Goal: Transaction & Acquisition: Download file/media

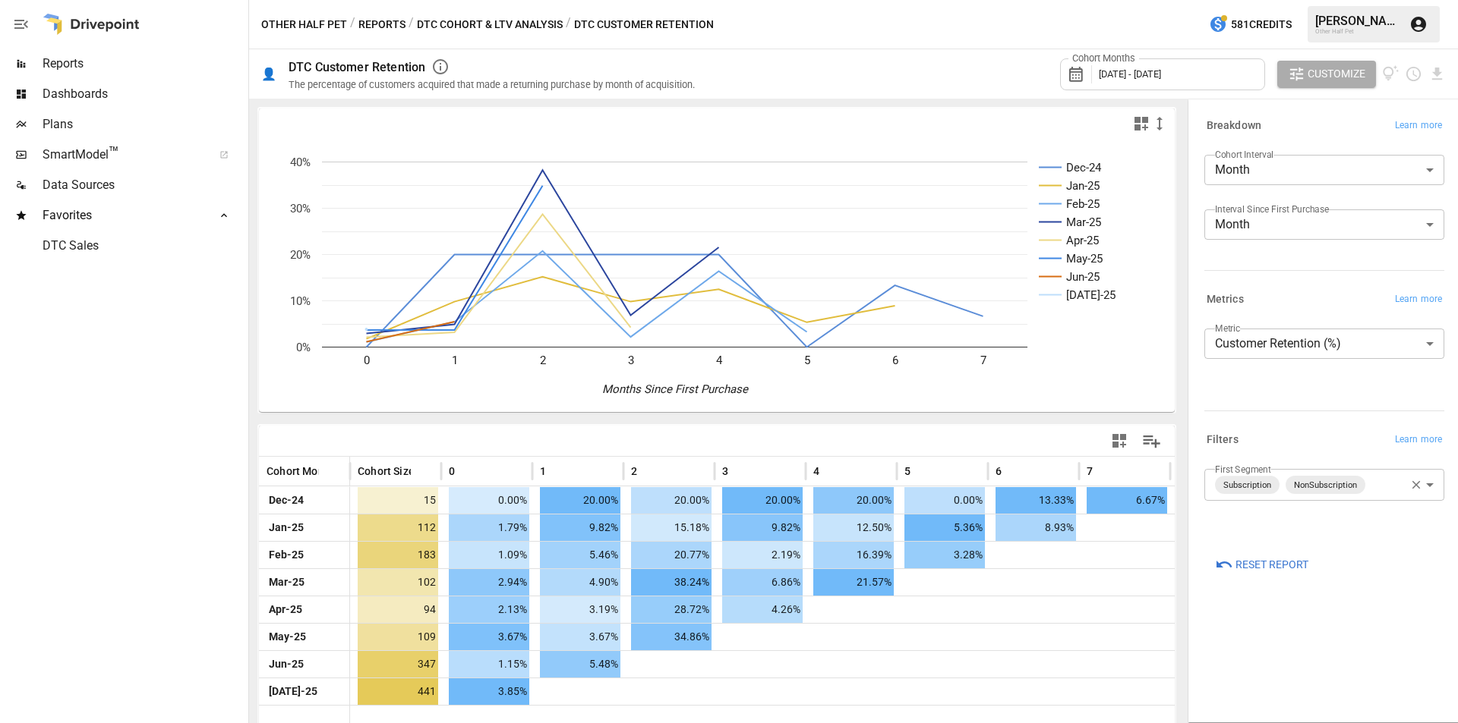
click at [387, 17] on button "Reports" at bounding box center [381, 24] width 47 height 19
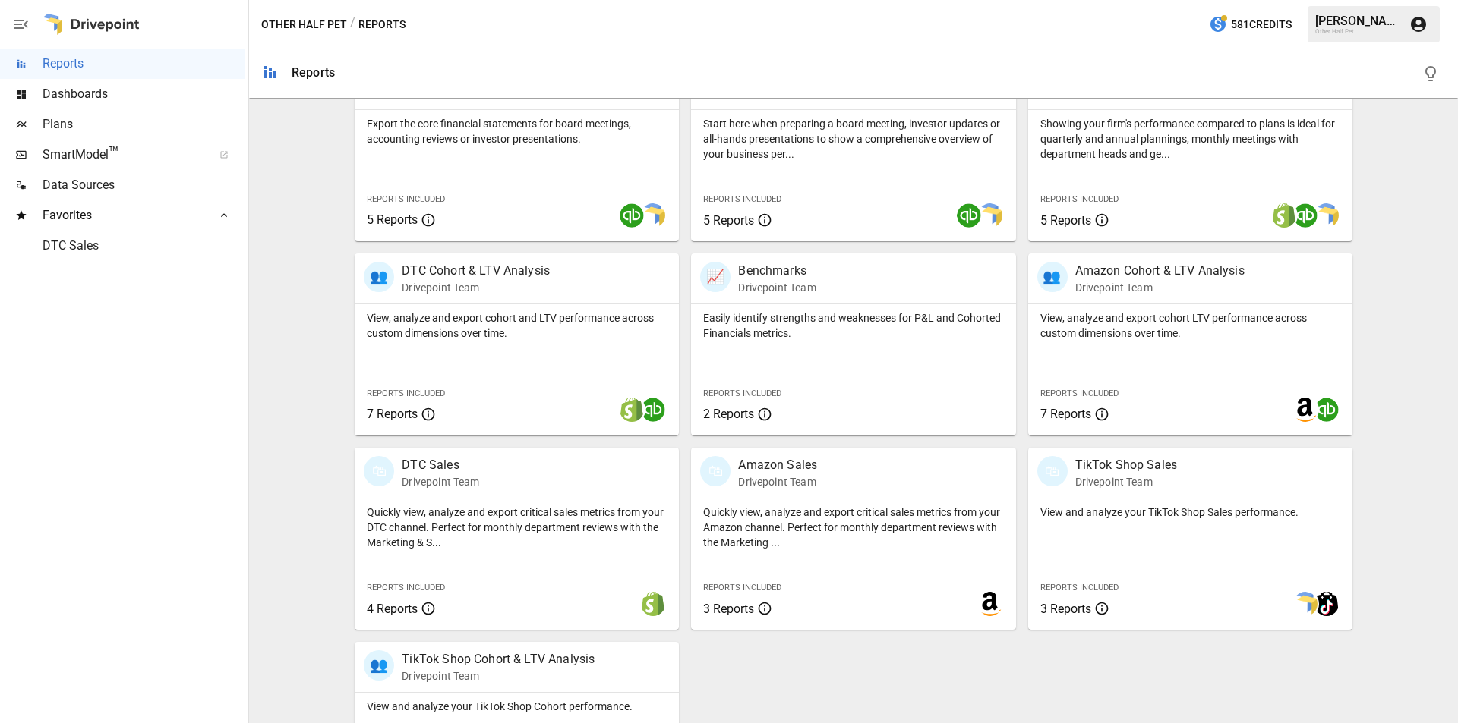
scroll to position [380, 0]
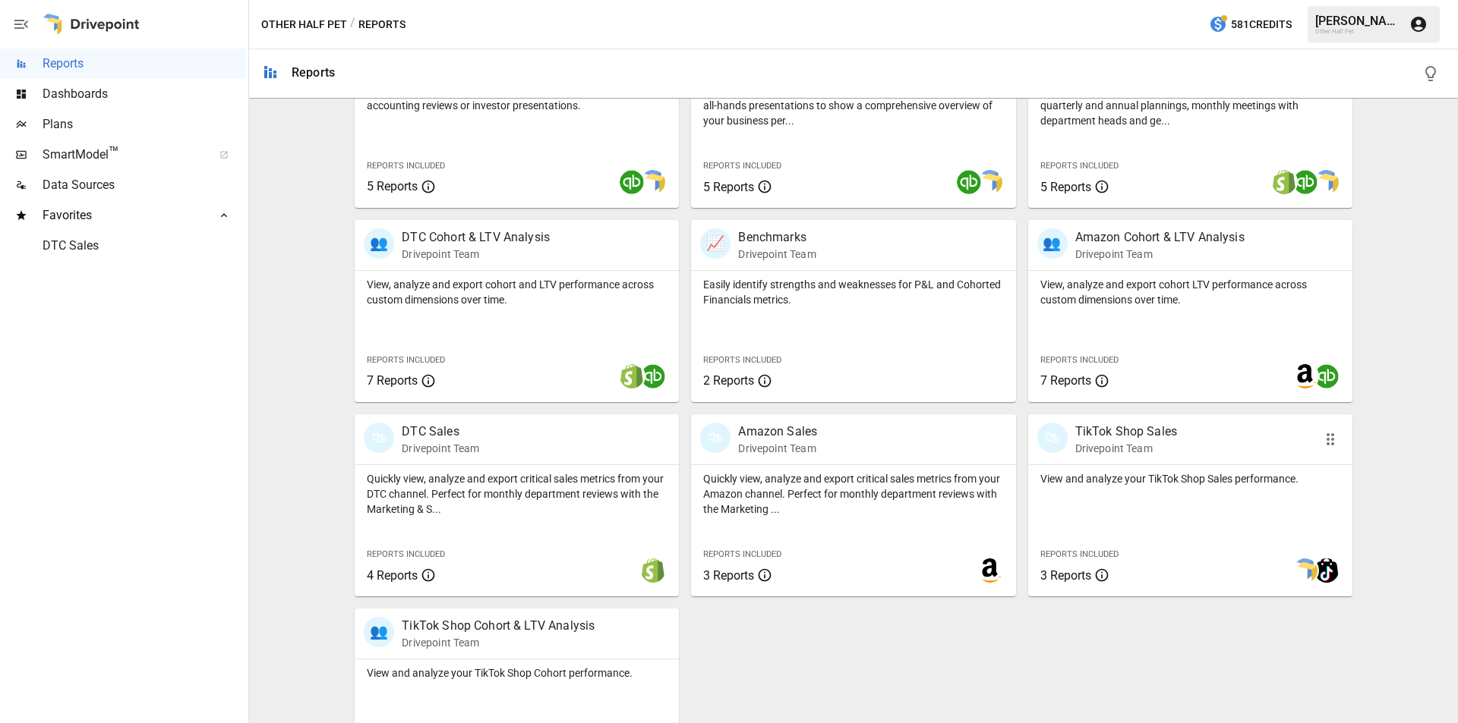
click at [1050, 444] on div "🛍" at bounding box center [1052, 438] width 30 height 30
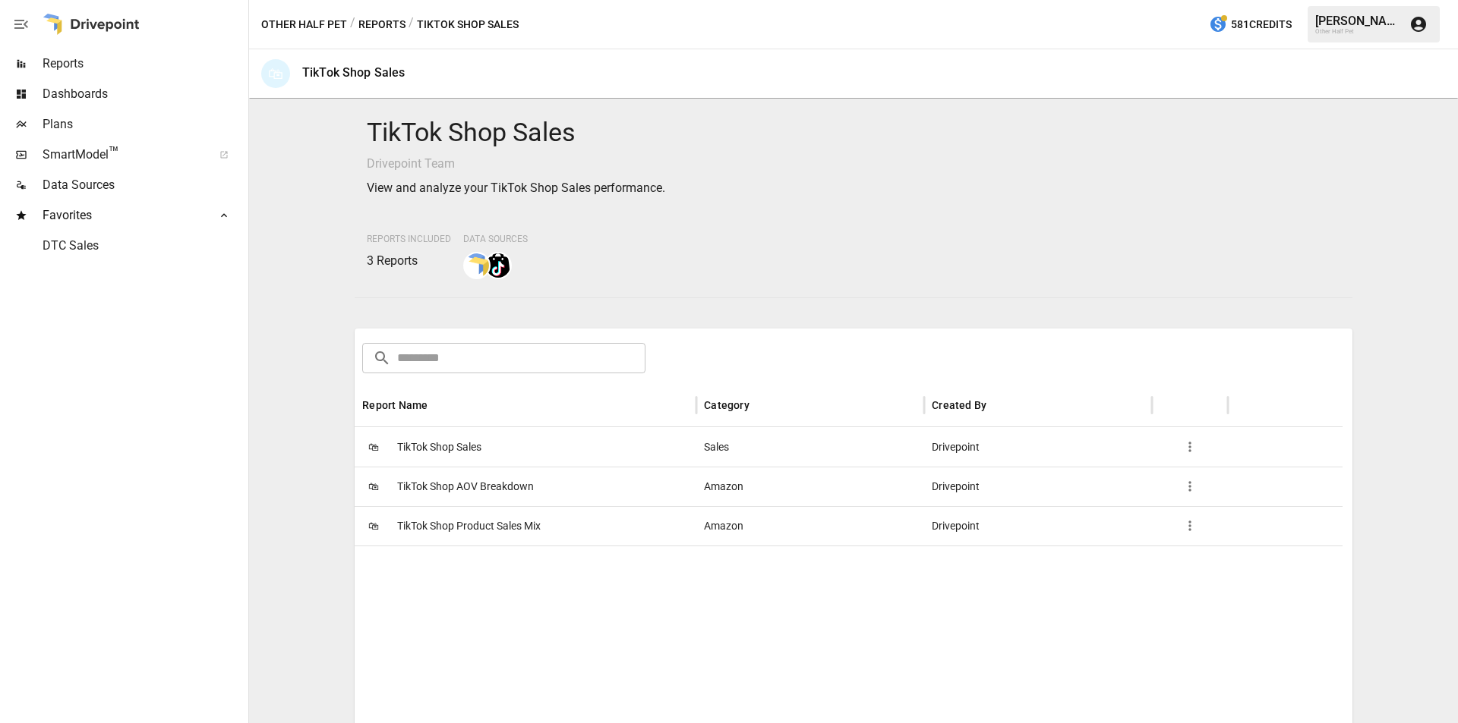
click at [356, 23] on div "/ Reports" at bounding box center [377, 24] width 55 height 19
click at [368, 21] on button "Reports" at bounding box center [381, 24] width 47 height 19
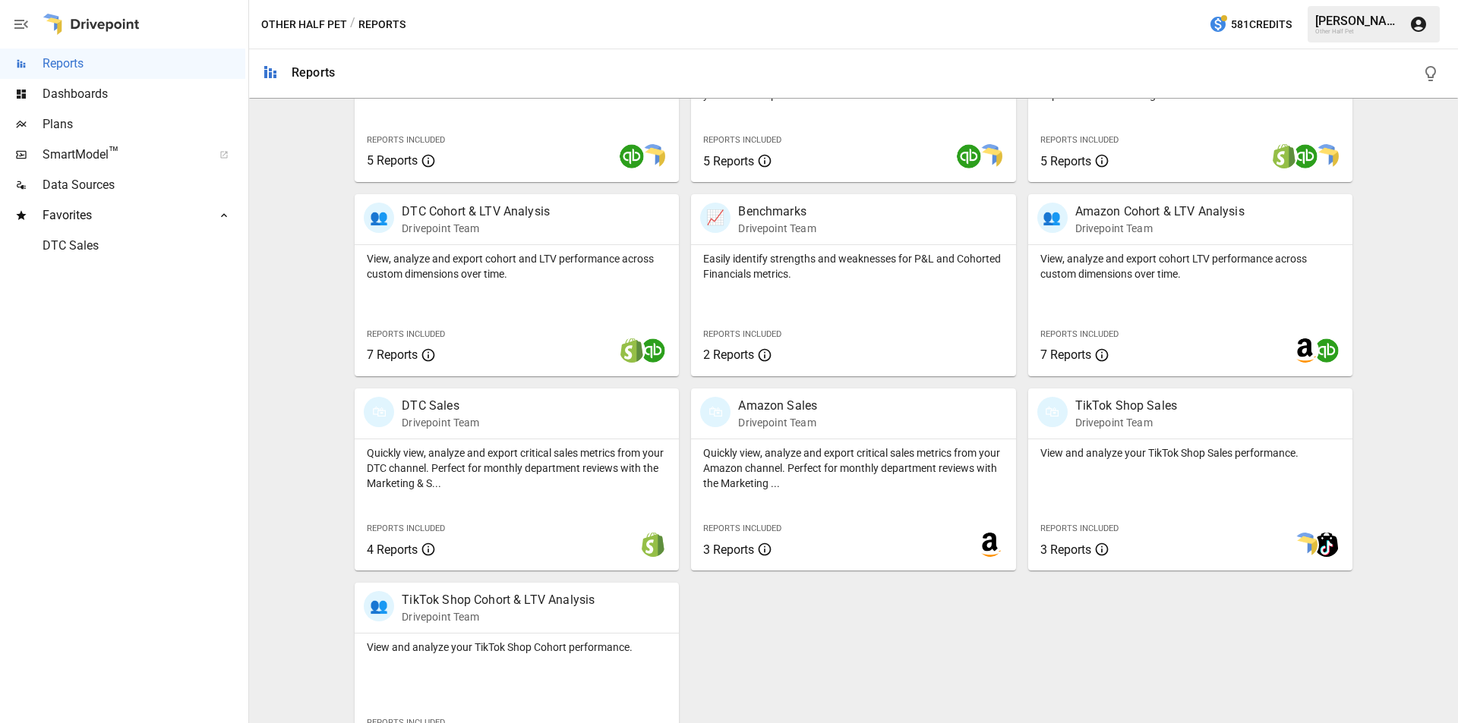
scroll to position [453, 0]
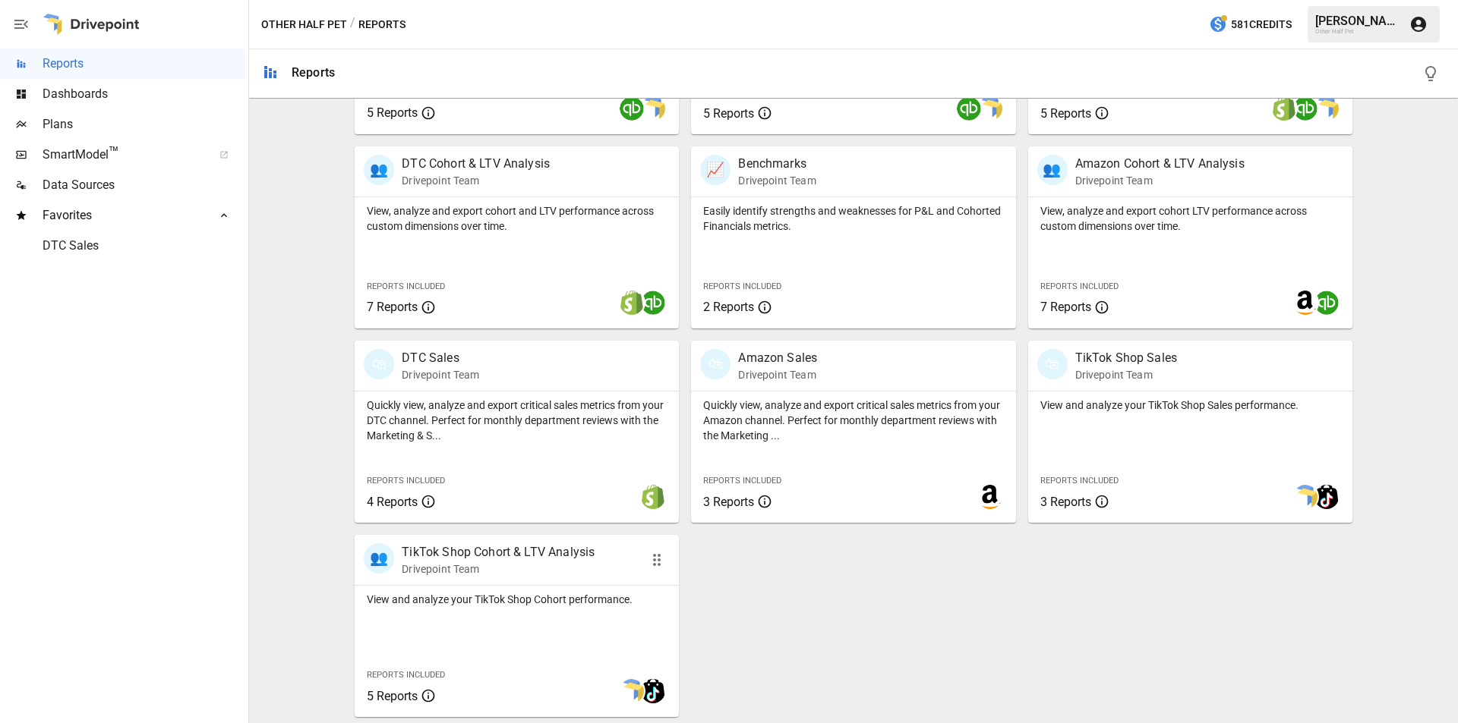
click at [550, 550] on p "TikTok Shop Cohort & LTV Analysis" at bounding box center [498, 553] width 193 height 18
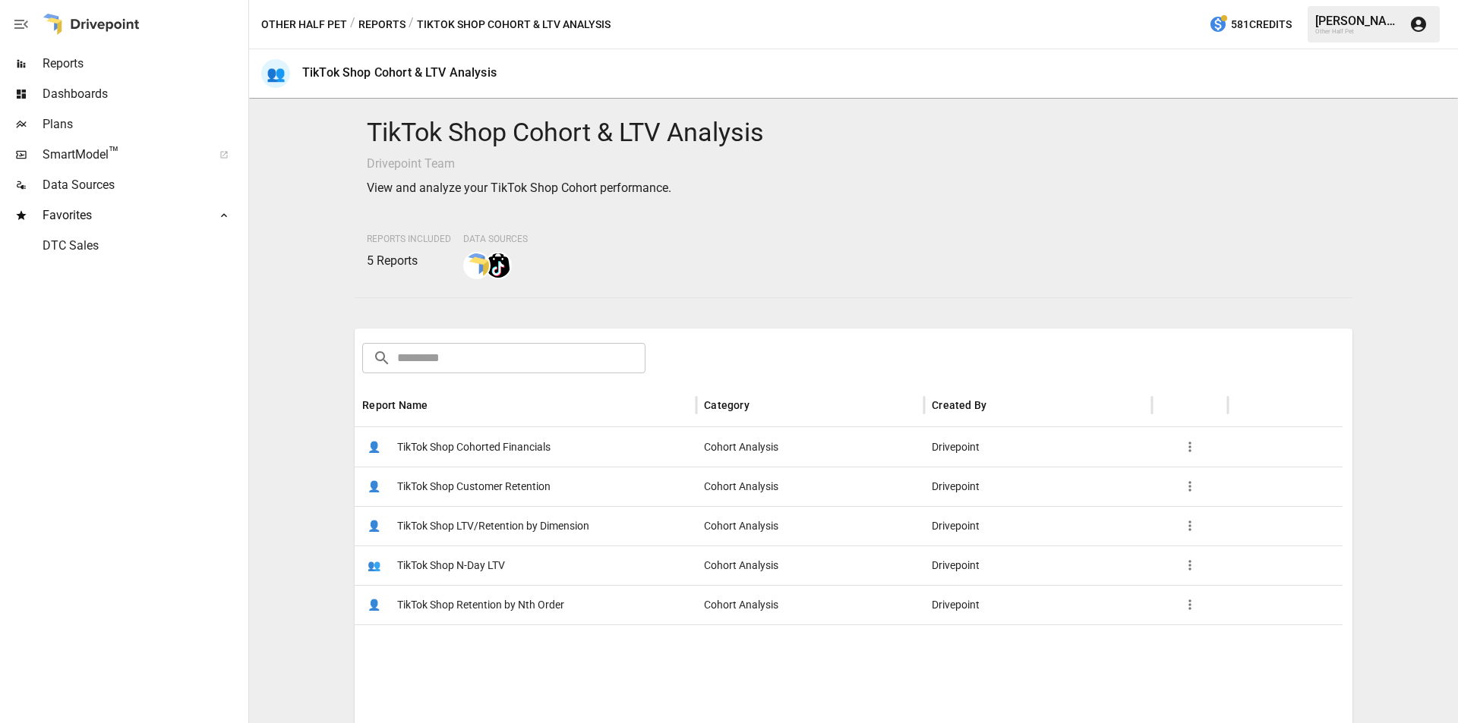
click at [514, 481] on span "TikTok Shop Customer Retention" at bounding box center [473, 487] width 153 height 39
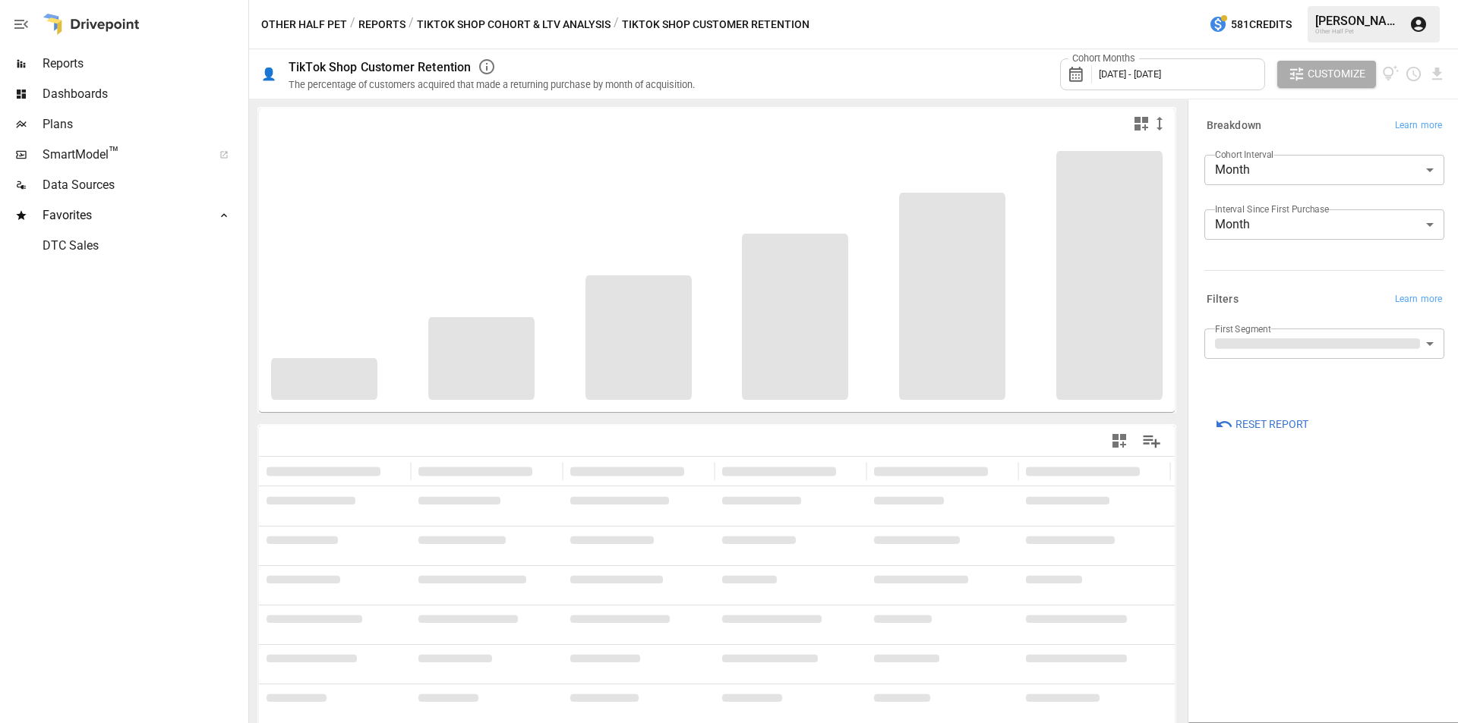
click at [1161, 77] on span "[DATE] - [DATE]" at bounding box center [1130, 73] width 62 height 11
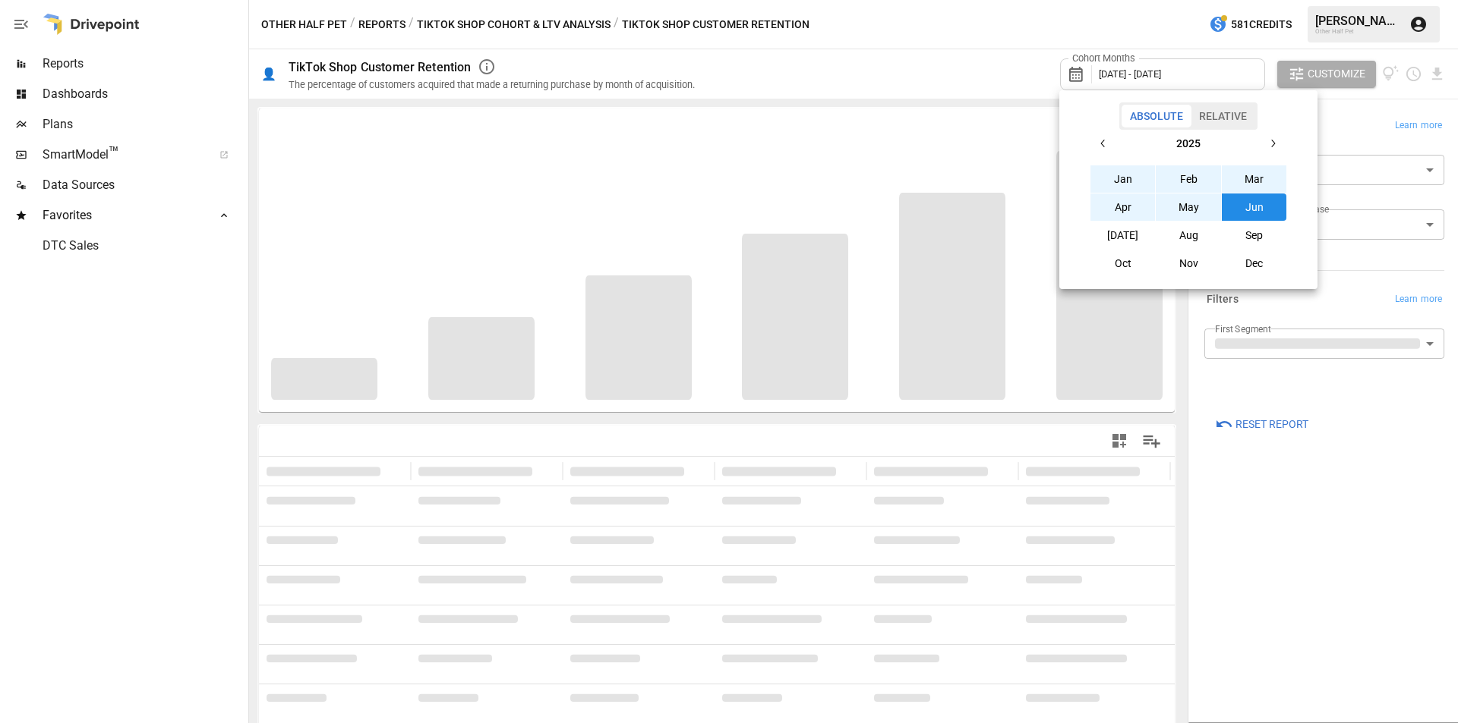
click at [1103, 147] on icon "button" at bounding box center [1103, 143] width 12 height 12
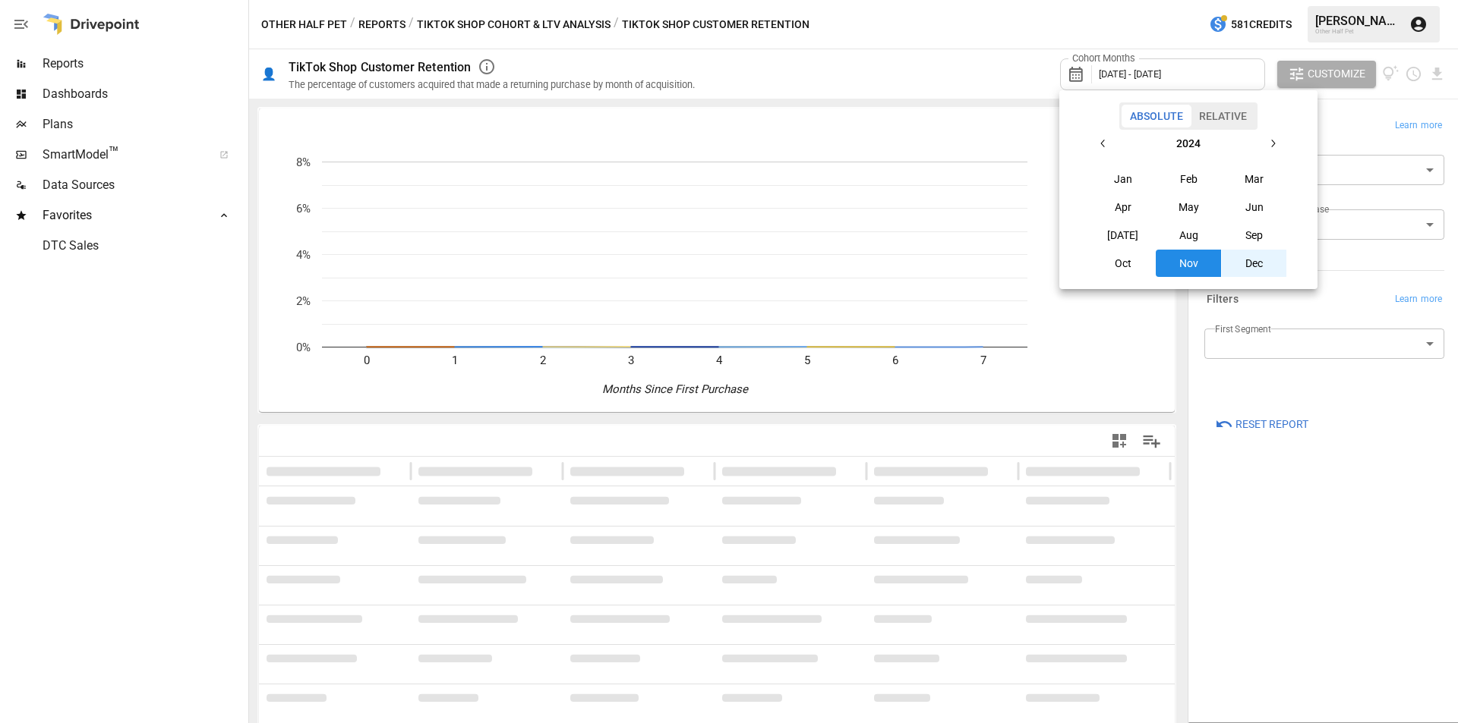
click at [1117, 273] on button "Oct" at bounding box center [1122, 263] width 65 height 27
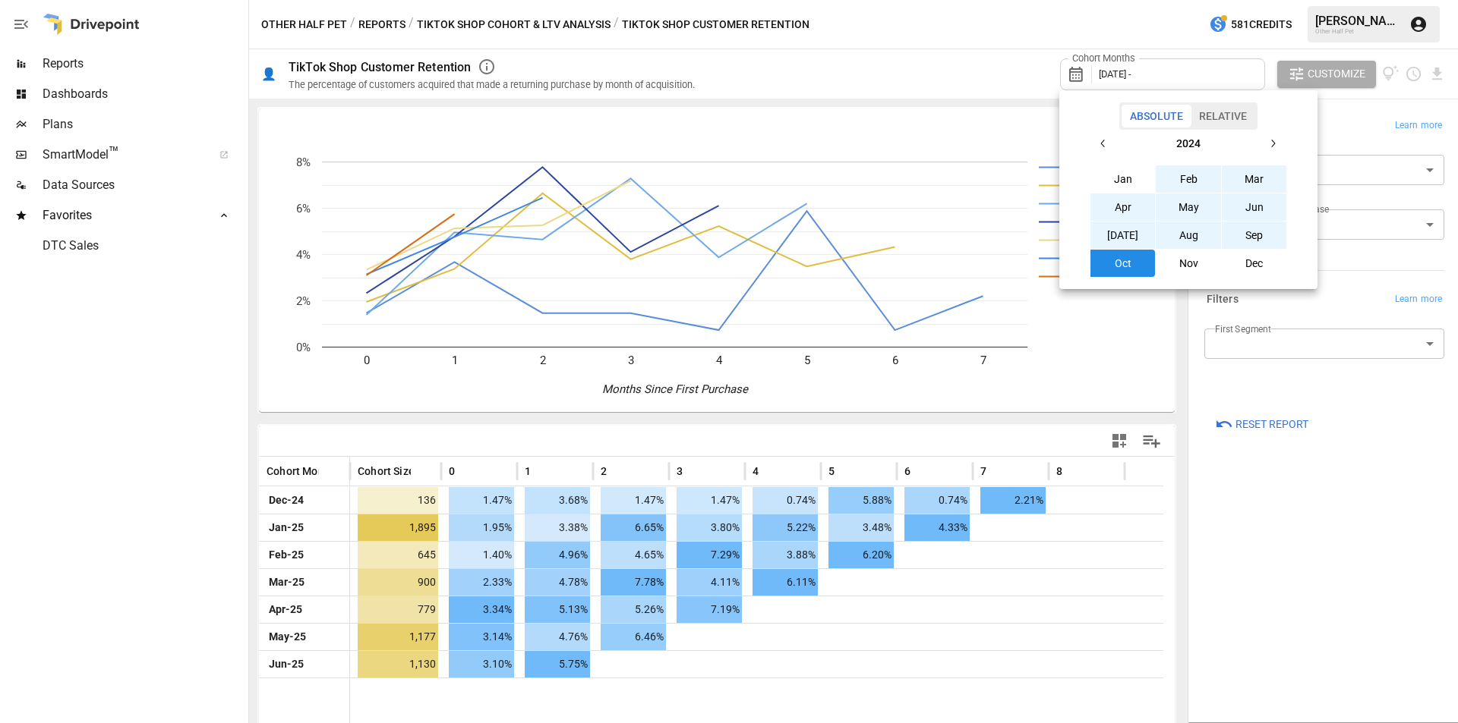
click at [1279, 137] on button "button" at bounding box center [1272, 143] width 27 height 27
click at [1111, 242] on button "[DATE]" at bounding box center [1122, 235] width 65 height 27
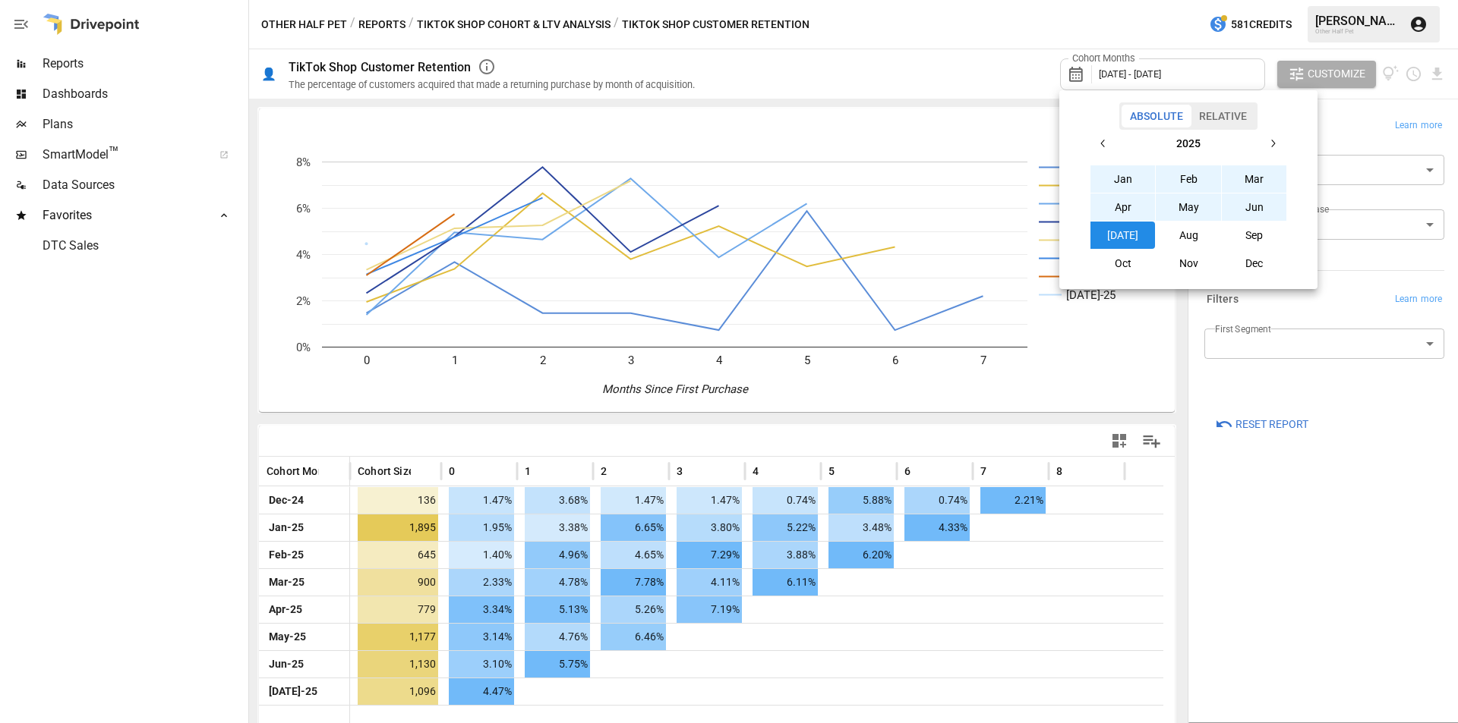
click at [1344, 593] on div at bounding box center [729, 361] width 1458 height 723
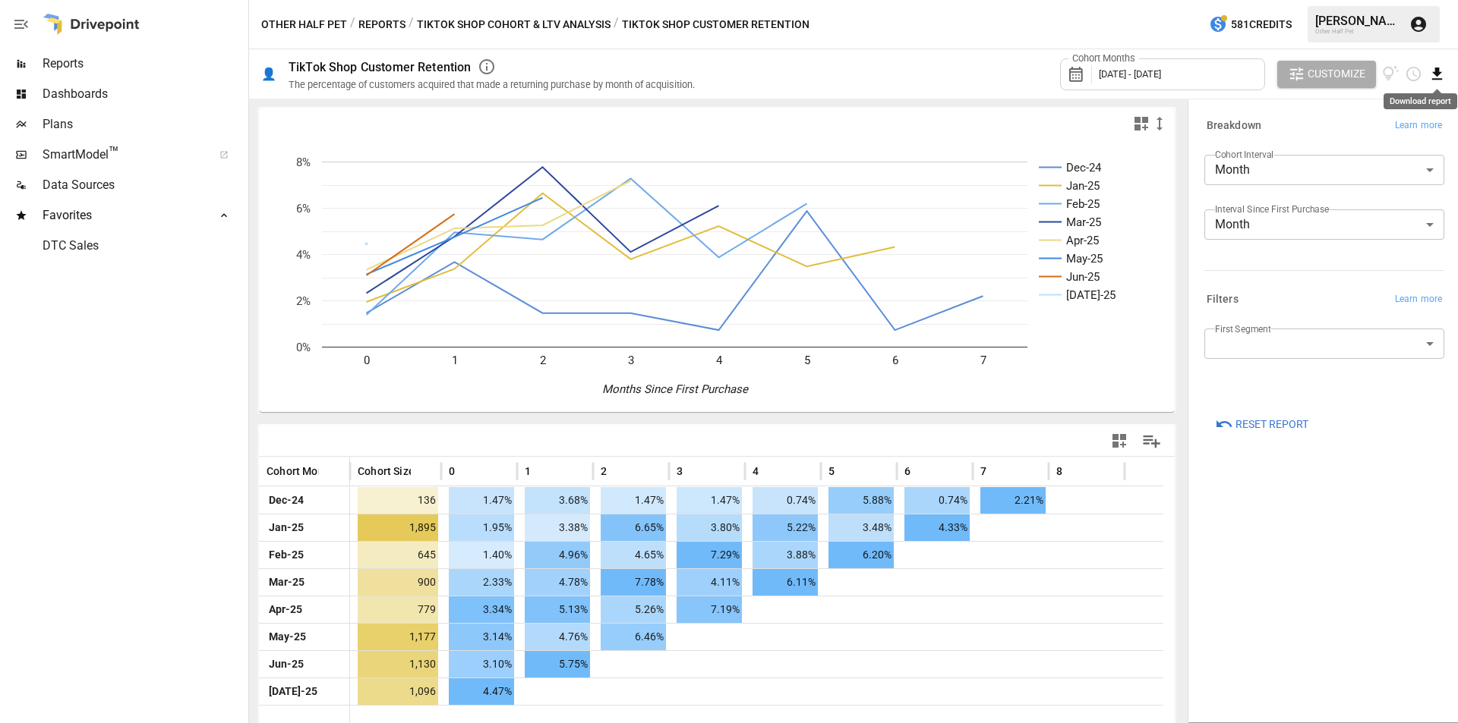
click at [1433, 78] on icon "Download report" at bounding box center [1436, 73] width 17 height 17
click at [1405, 132] on li "Download as CSV" at bounding box center [1385, 134] width 121 height 30
